Goal: Navigation & Orientation: Find specific page/section

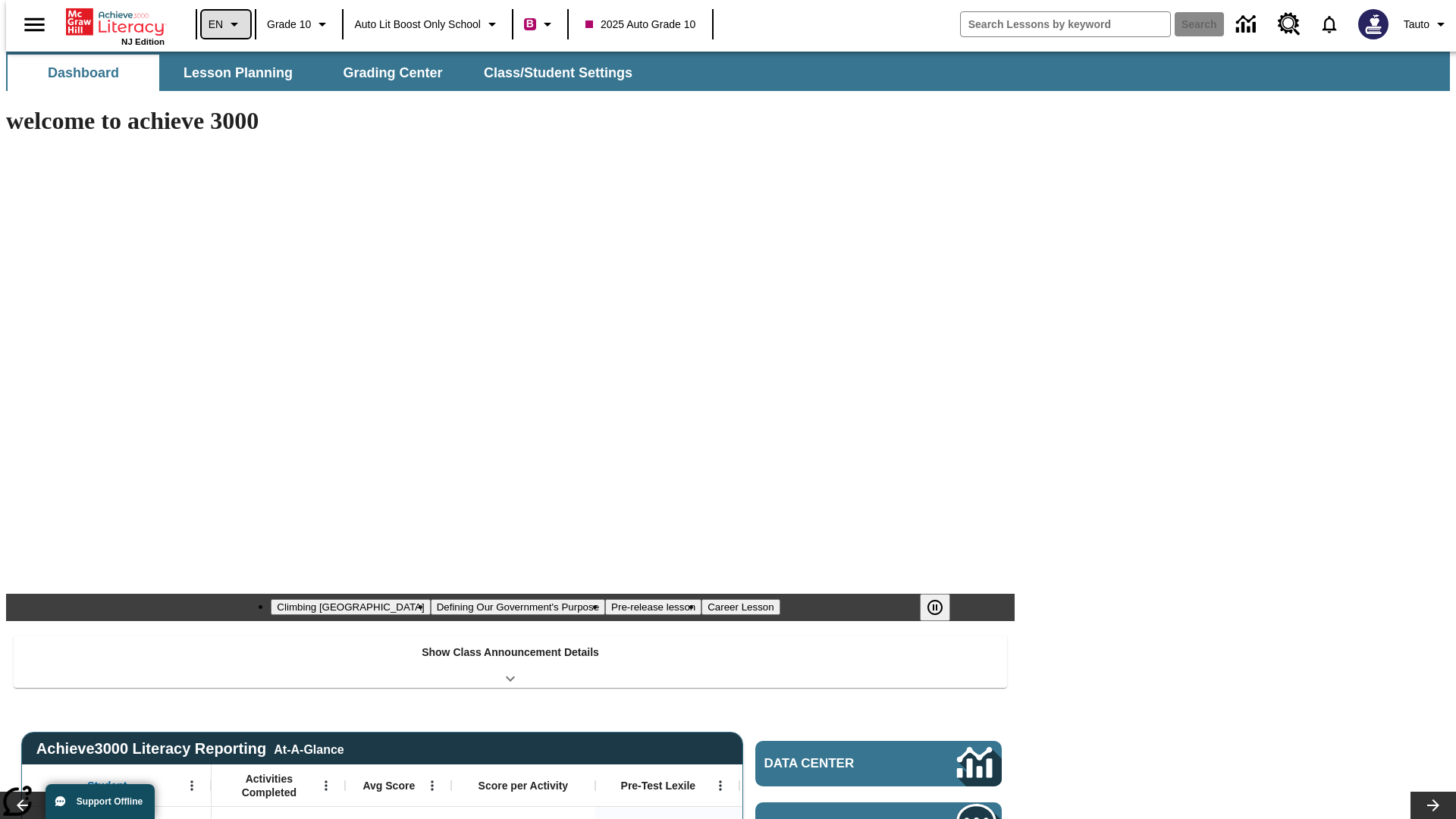
click at [226, 24] on icon "Language: EN, Select a language" at bounding box center [235, 24] width 18 height 18
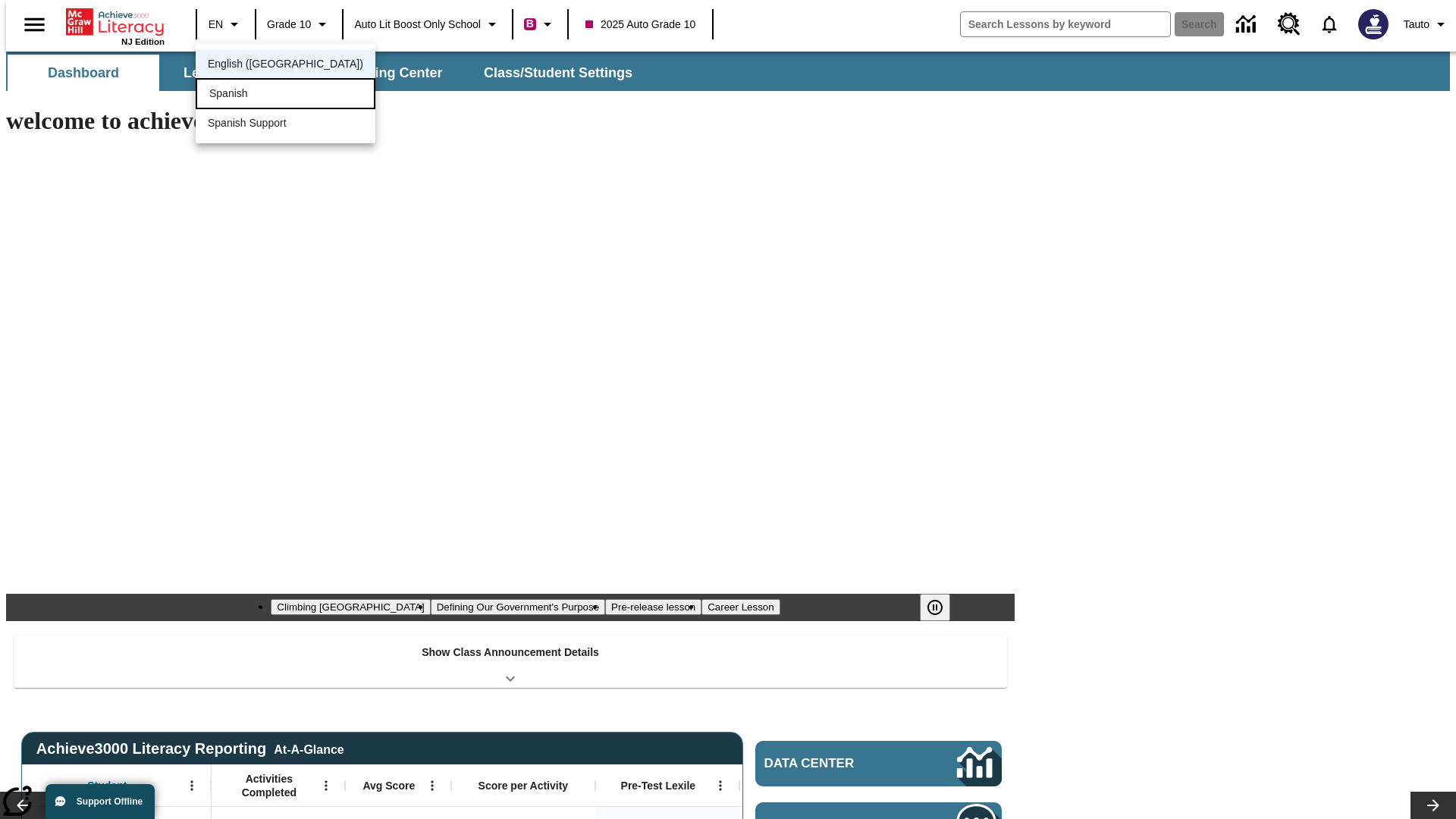
click at [252, 95] on div "Spanish" at bounding box center [285, 94] width 180 height 31
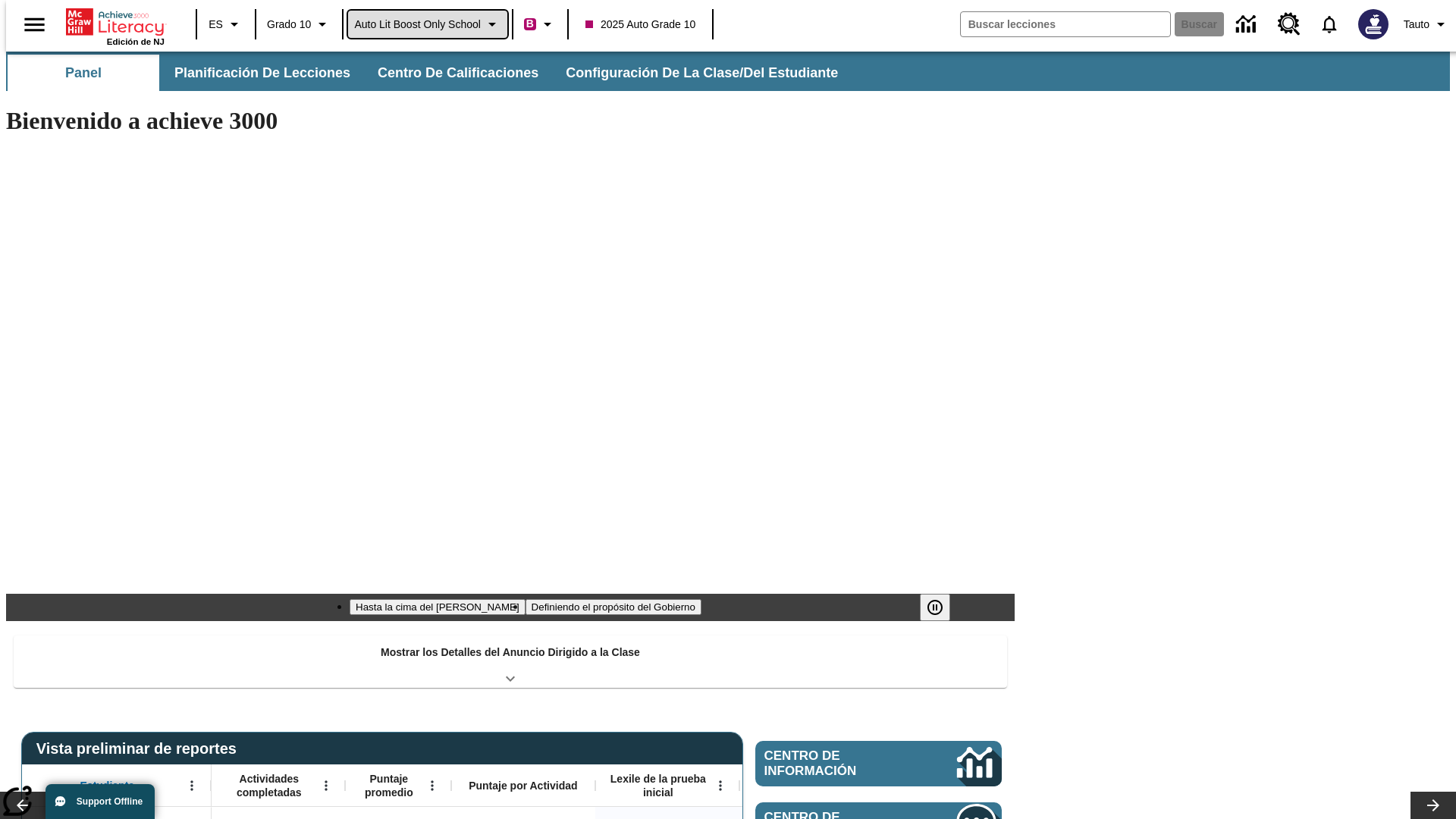
click at [427, 24] on span "Auto Lit Boost only School" at bounding box center [416, 24] width 126 height 16
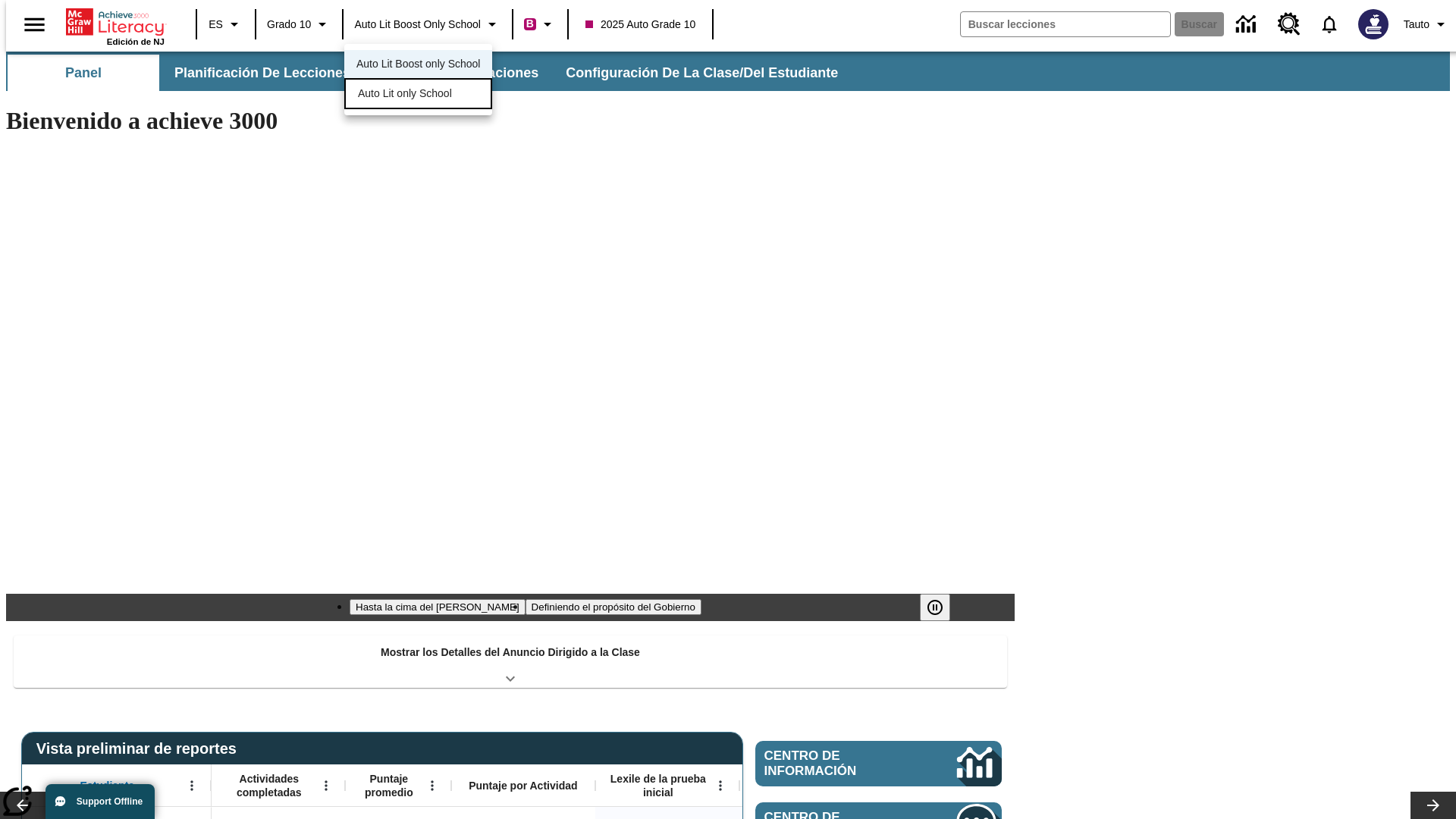
click at [405, 95] on span "Auto Lit only School" at bounding box center [405, 93] width 94 height 16
